Goal: Information Seeking & Learning: Learn about a topic

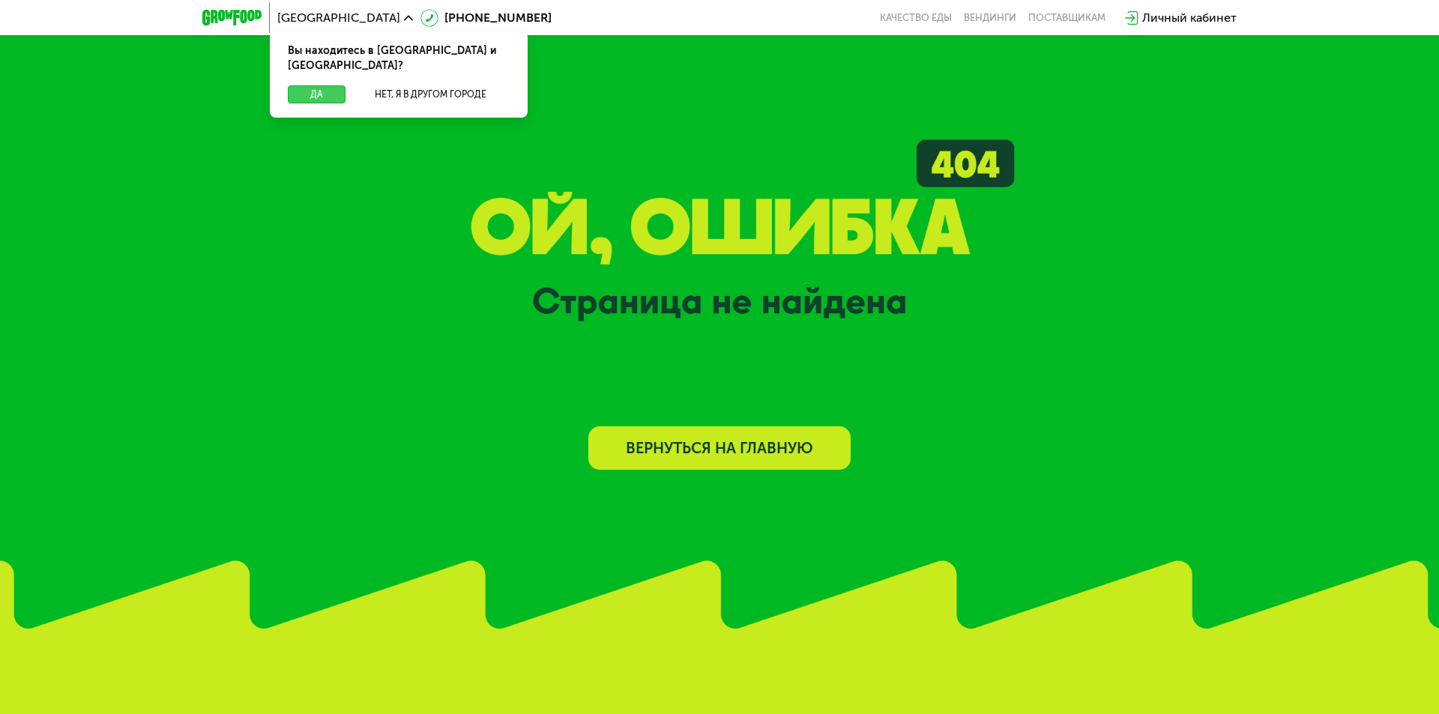
click at [312, 85] on button "Да" at bounding box center [317, 94] width 58 height 18
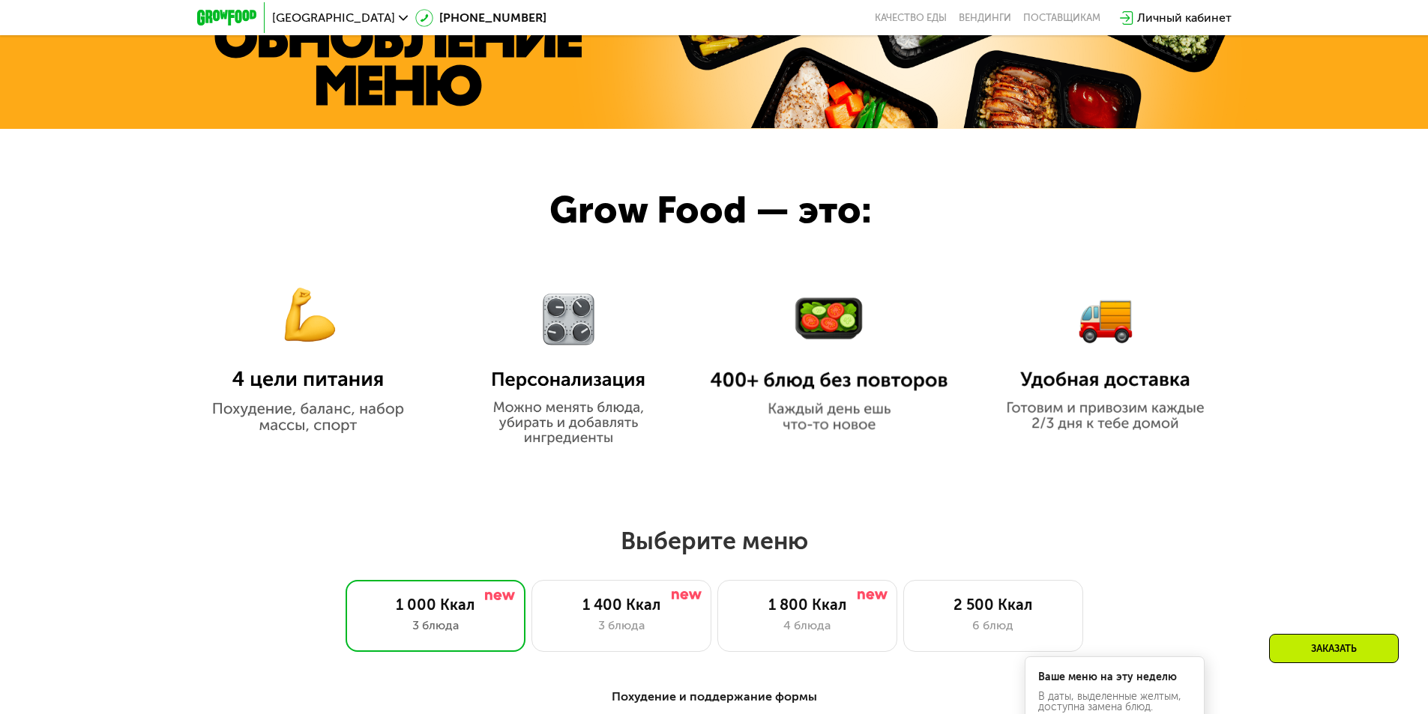
scroll to position [749, 0]
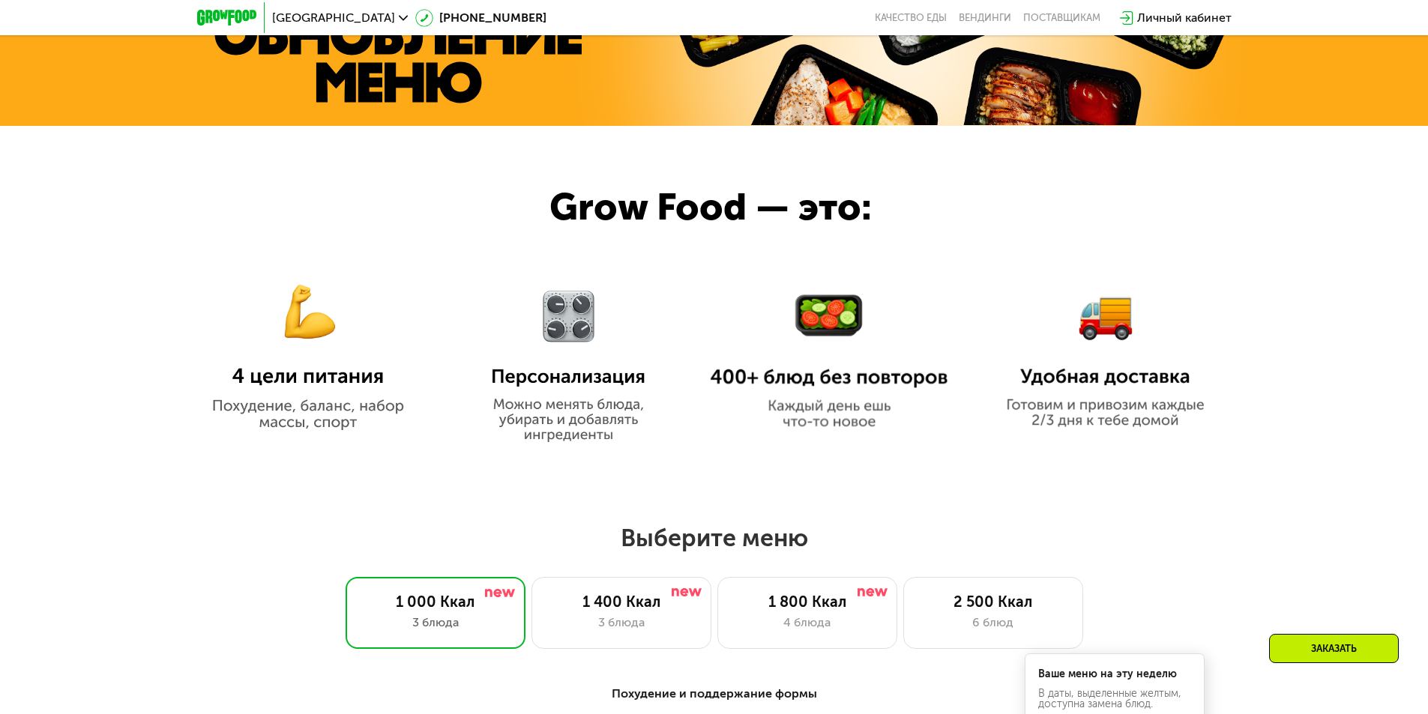
click at [297, 334] on img at bounding box center [308, 344] width 238 height 172
click at [326, 410] on img at bounding box center [308, 344] width 238 height 172
click at [327, 378] on img at bounding box center [308, 344] width 238 height 172
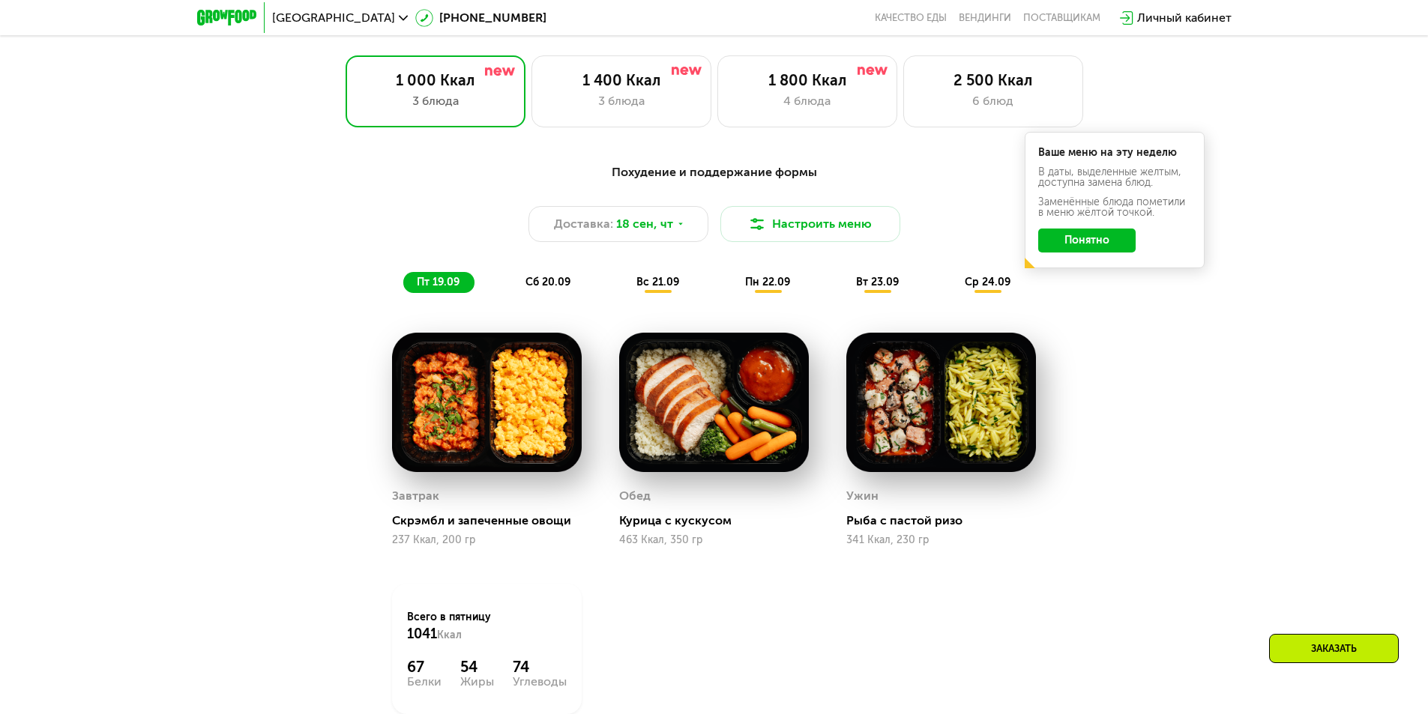
scroll to position [1124, 0]
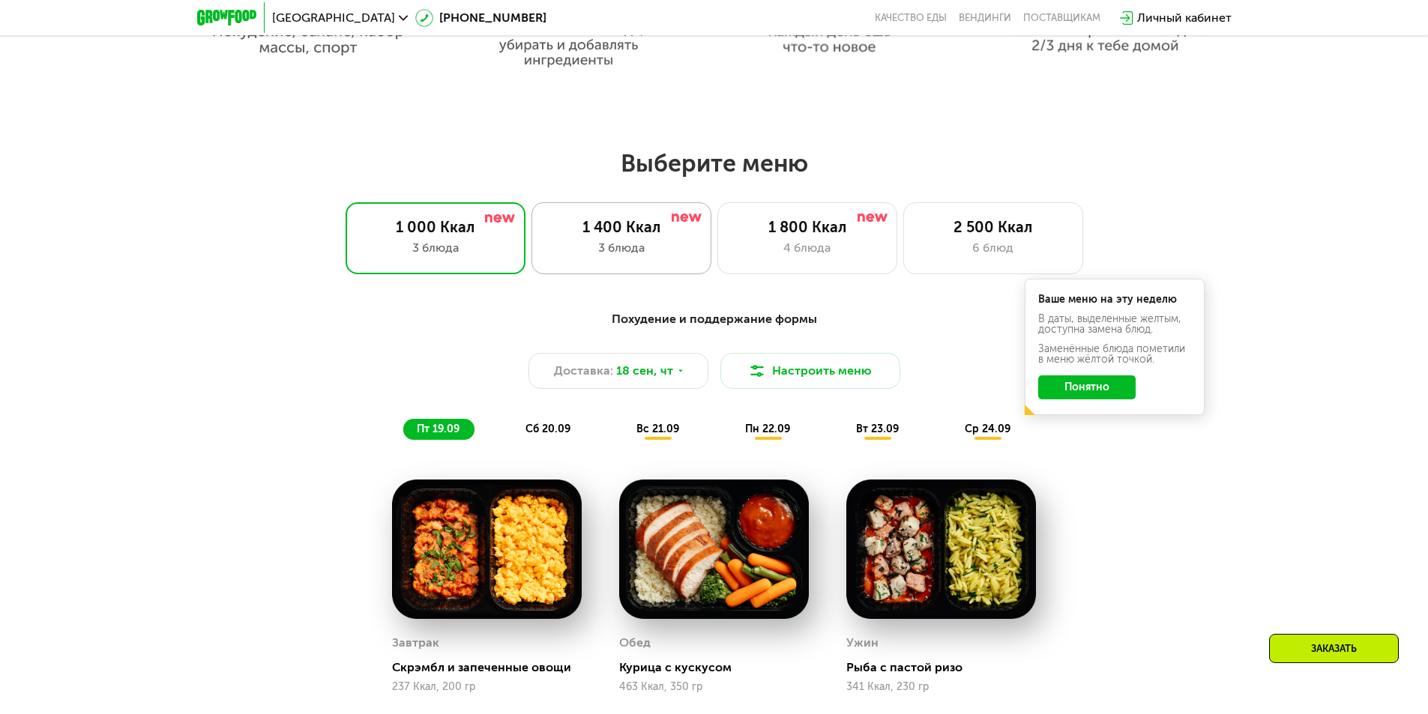
click at [591, 233] on div "1 400 Ккал" at bounding box center [621, 227] width 148 height 18
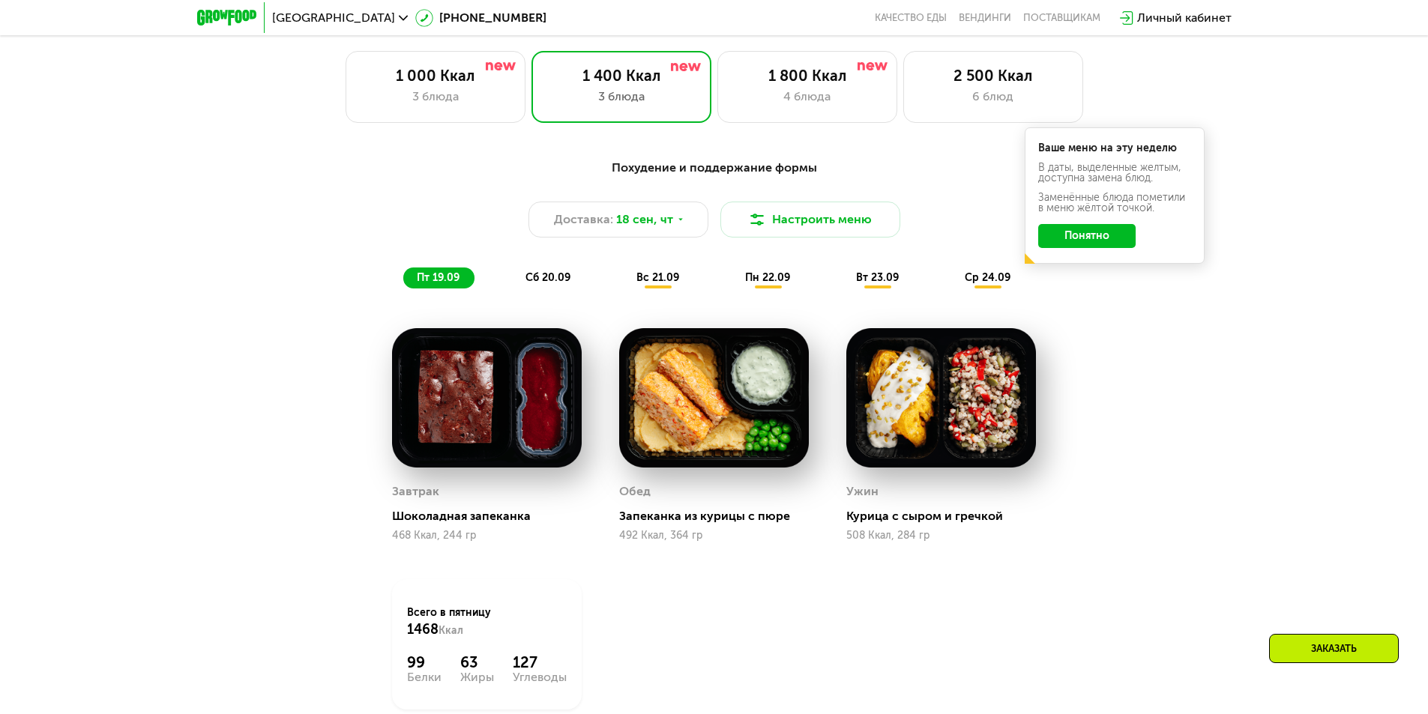
scroll to position [1274, 0]
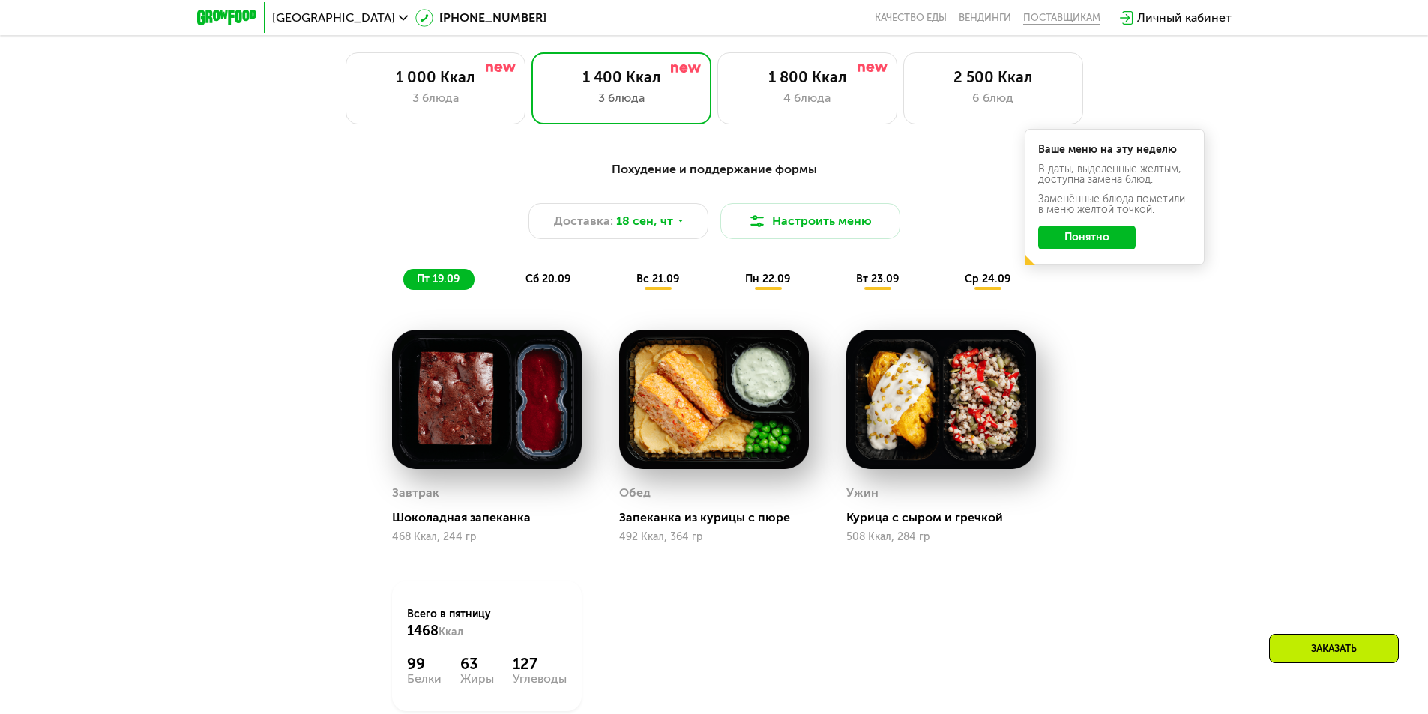
click at [1051, 15] on div "поставщикам" at bounding box center [1061, 18] width 77 height 12
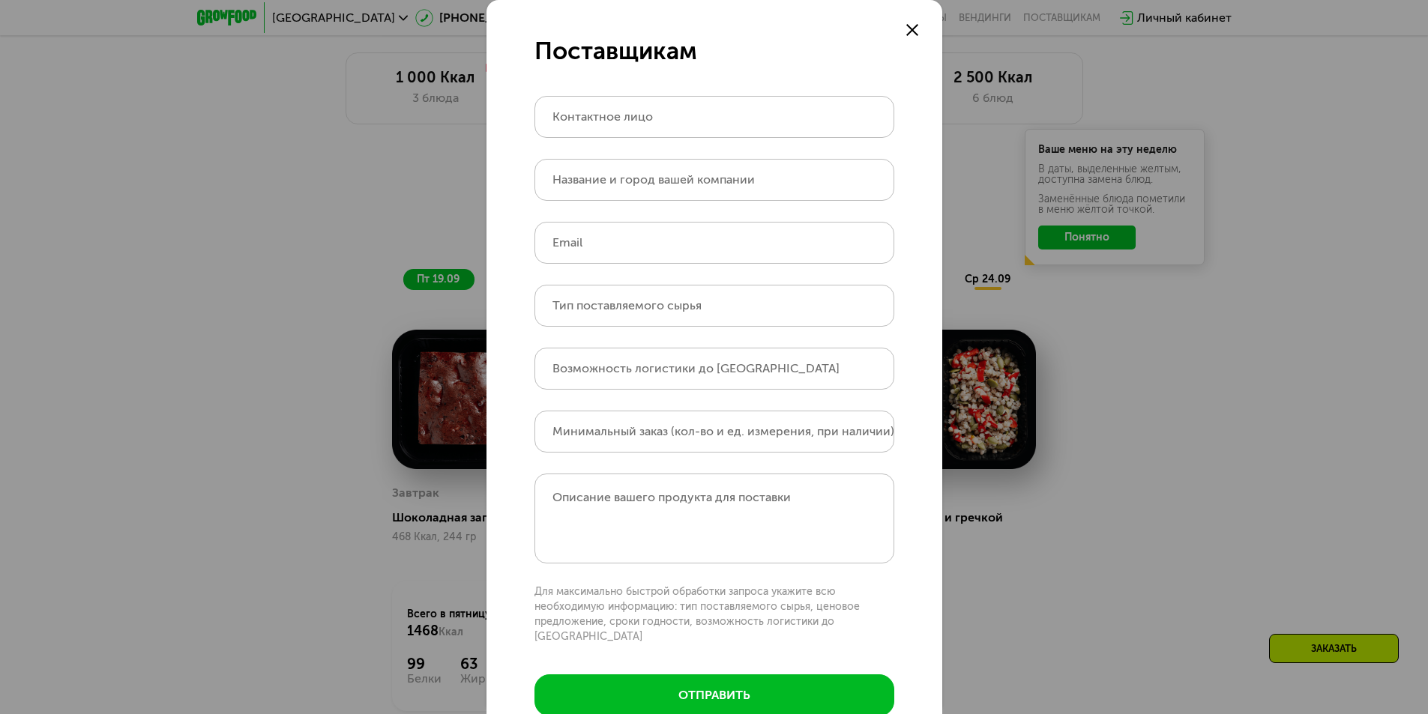
click at [908, 25] on icon at bounding box center [912, 30] width 12 height 12
